Goal: Navigation & Orientation: Find specific page/section

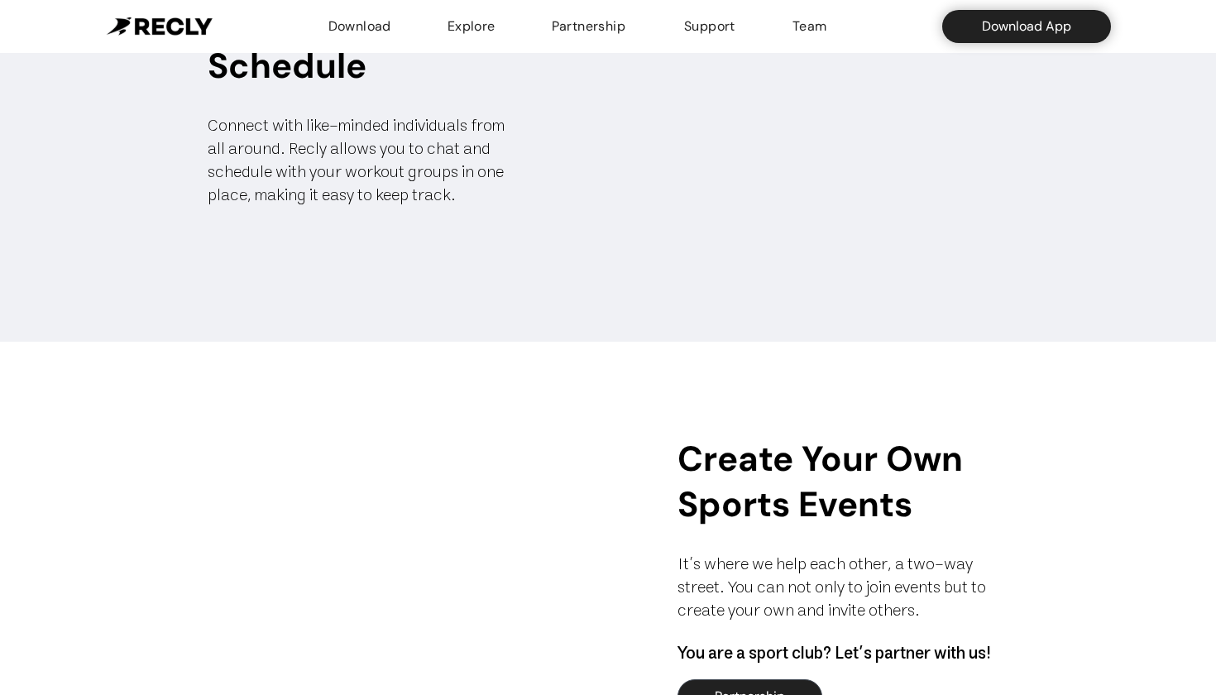
scroll to position [877, 0]
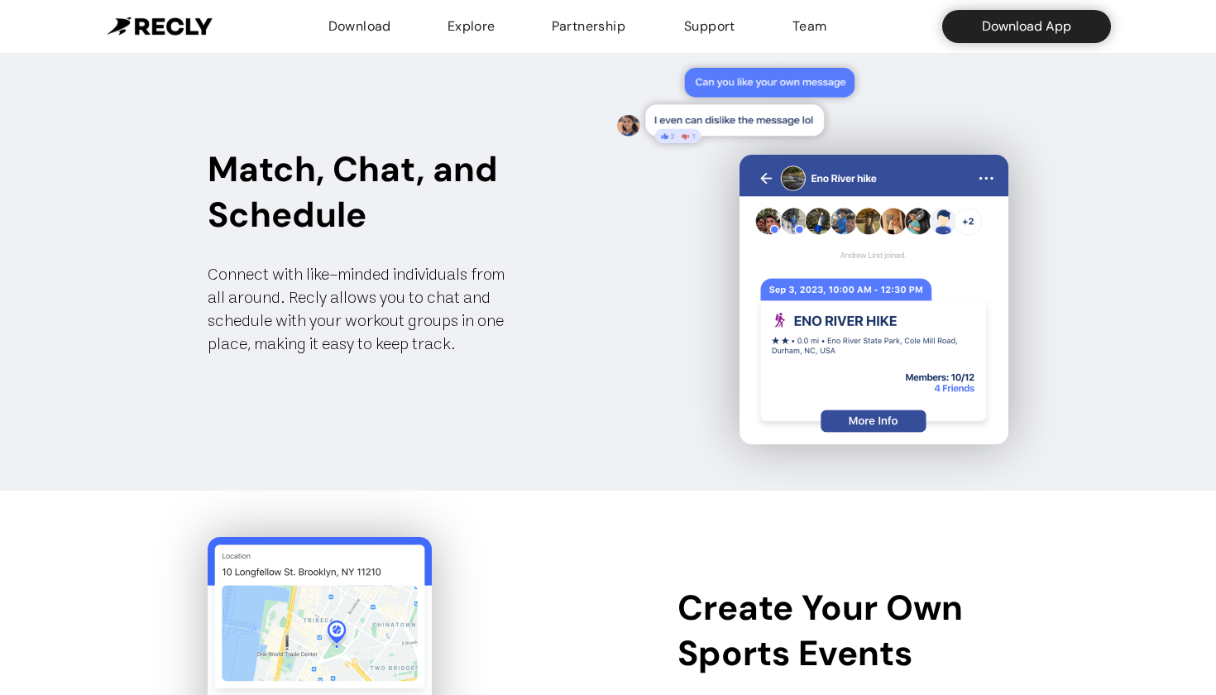
click at [476, 19] on div "Explore" at bounding box center [473, 27] width 51 height 20
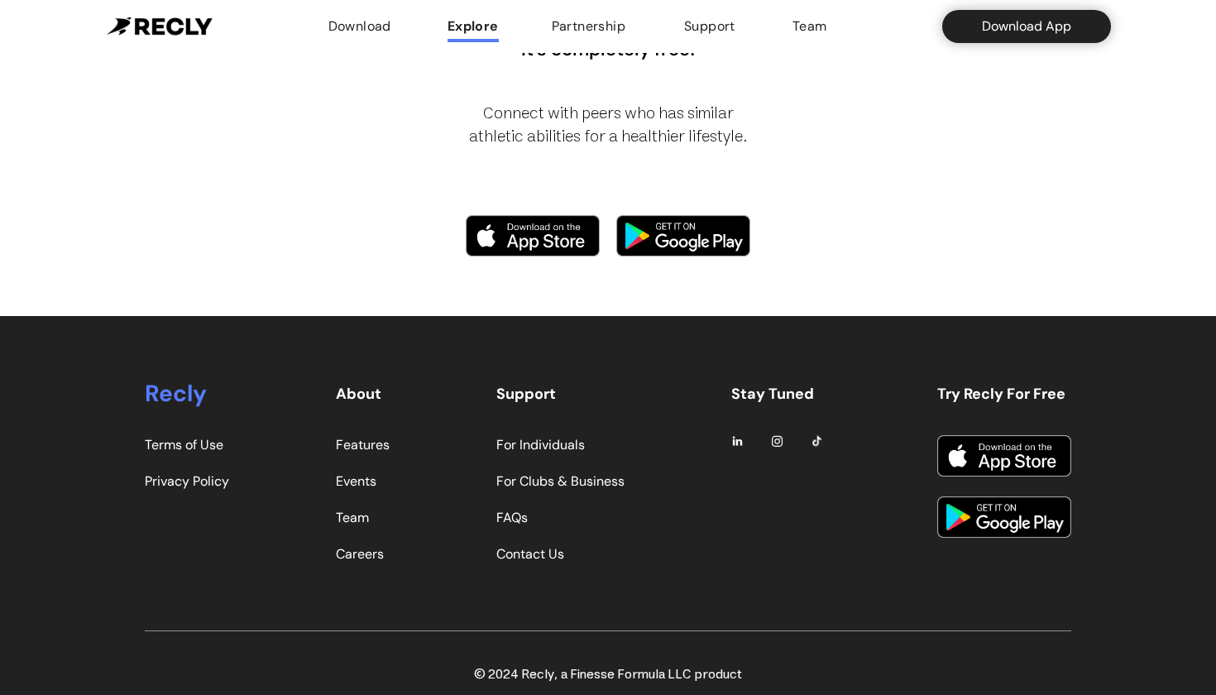
scroll to position [1270, 0]
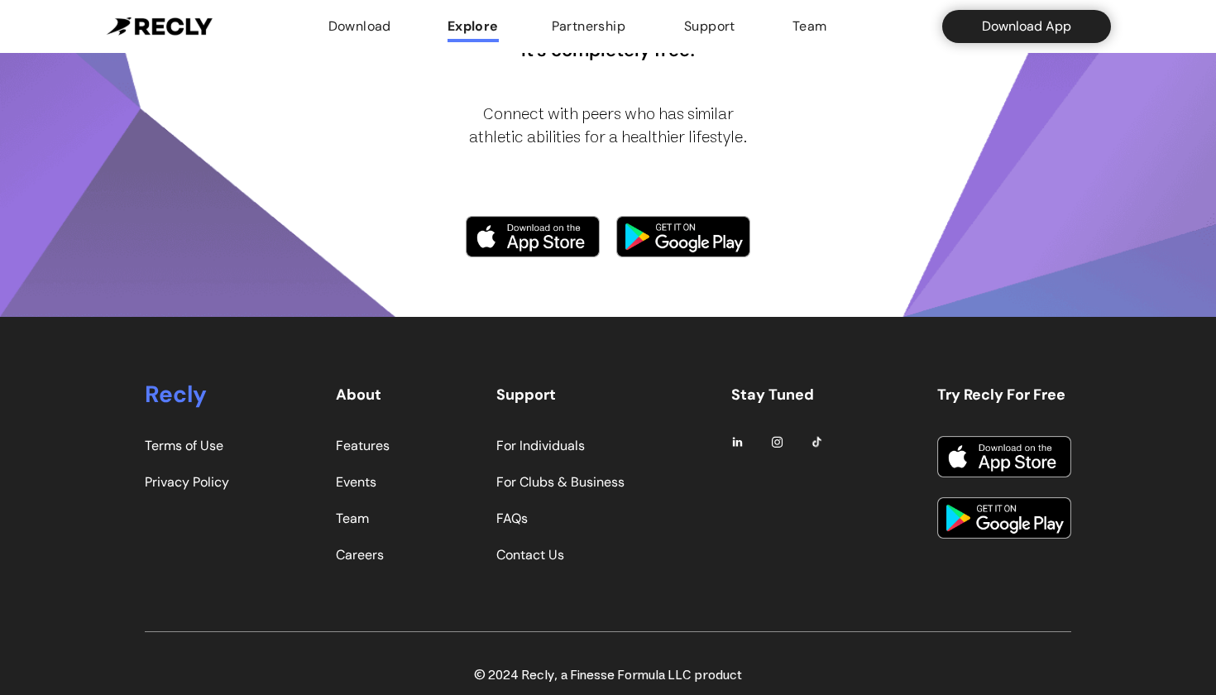
click at [589, 32] on div "Partnership" at bounding box center [591, 27] width 79 height 20
select select "**********"
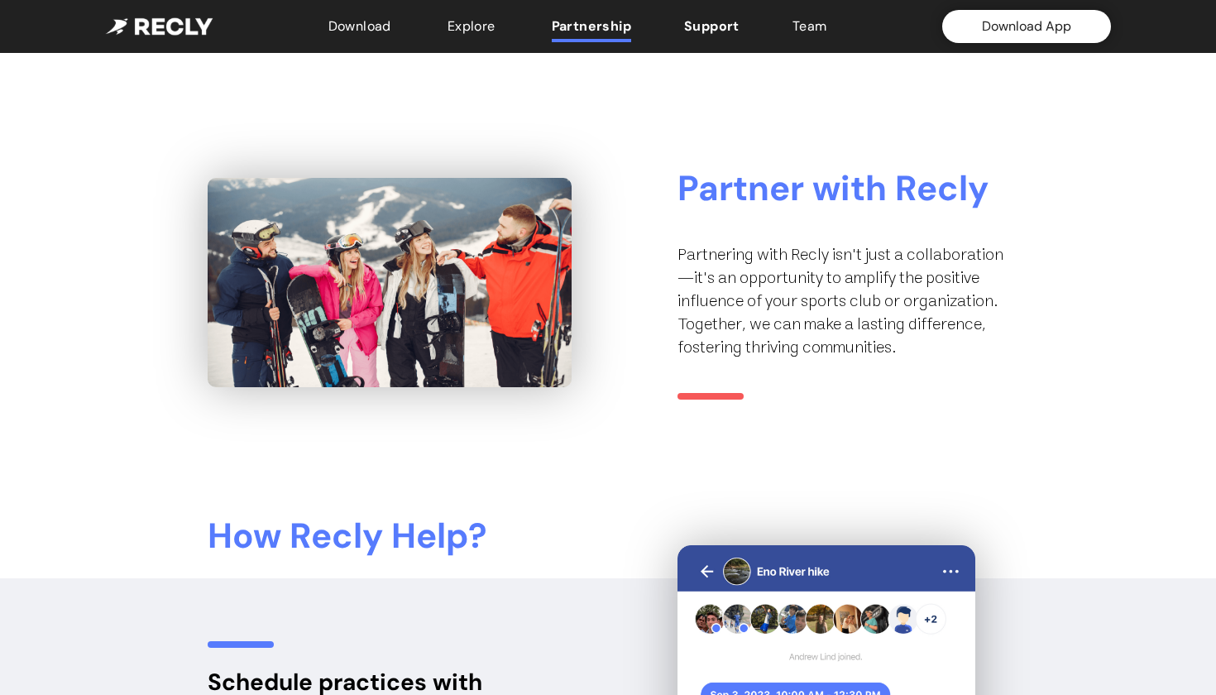
click at [699, 34] on div "Support" at bounding box center [711, 27] width 55 height 20
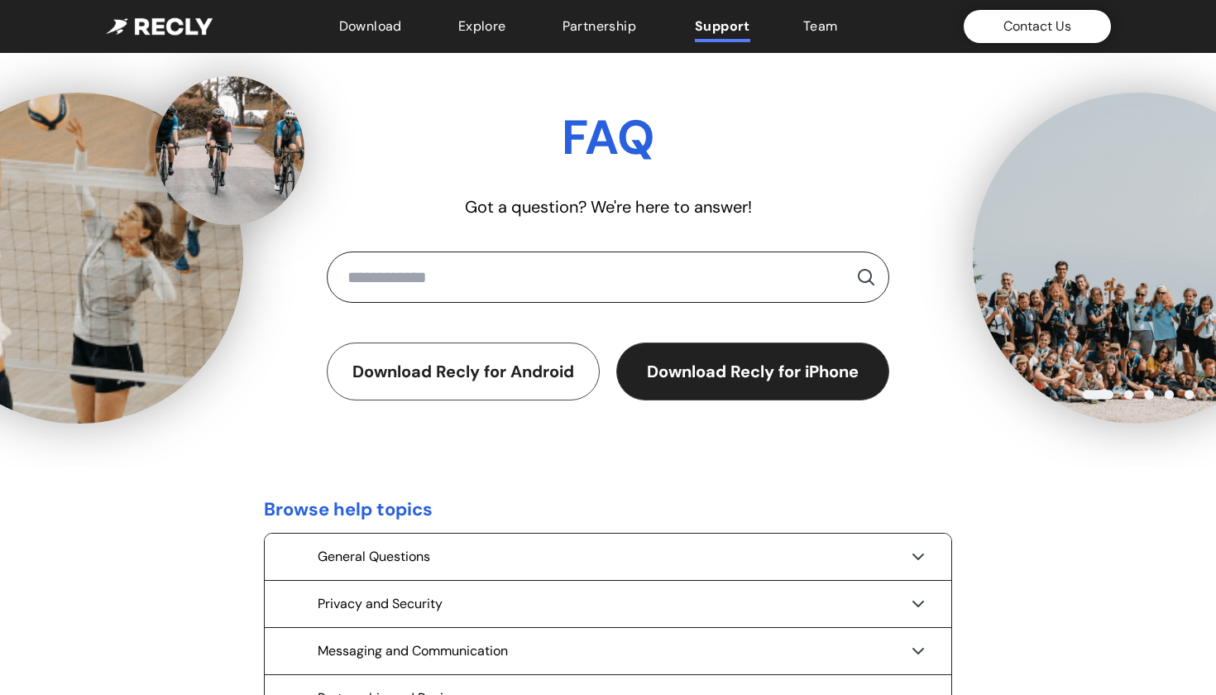
click at [455, 26] on ul "Download Explore Partnership Support Team" at bounding box center [590, 27] width 528 height 21
click at [406, 21] on ul "Download Explore Partnership Support Team" at bounding box center [590, 27] width 528 height 21
click at [391, 22] on div "Download" at bounding box center [372, 27] width 66 height 20
